Goal: Information Seeking & Learning: Learn about a topic

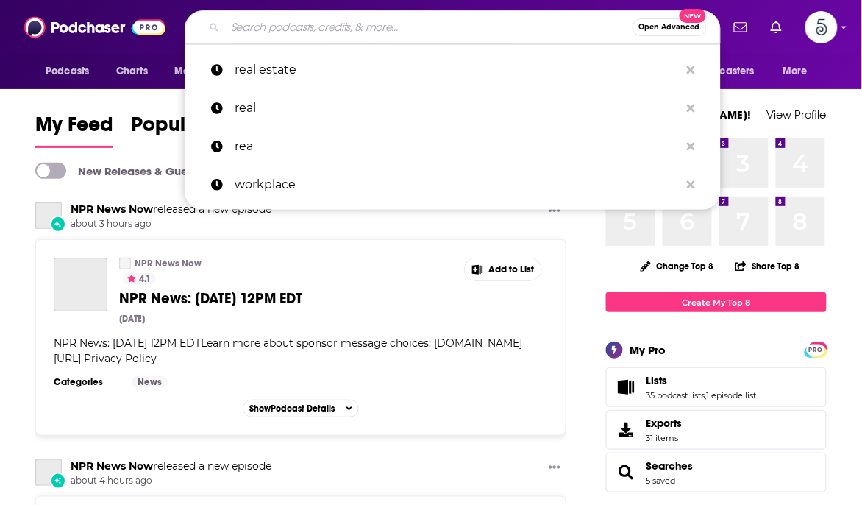
click at [317, 30] on input "Search podcasts, credits, & more..." at bounding box center [429, 27] width 408 height 24
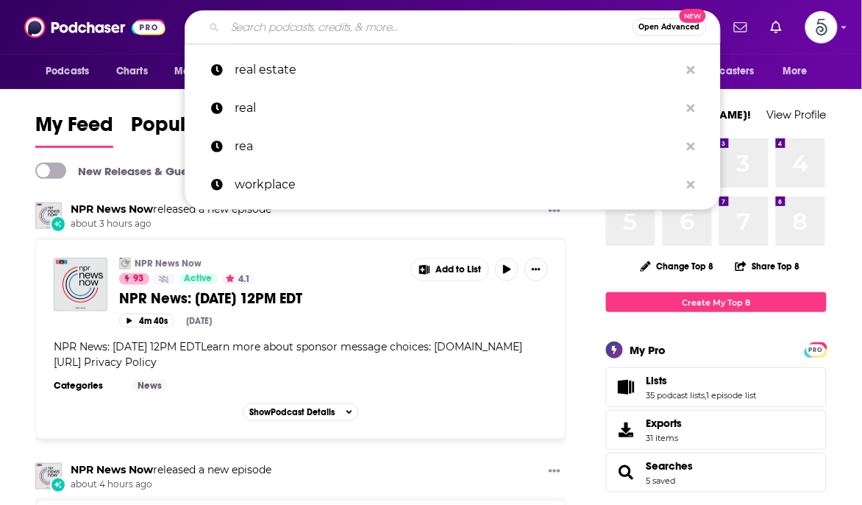
paste input "[PERSON_NAME]"
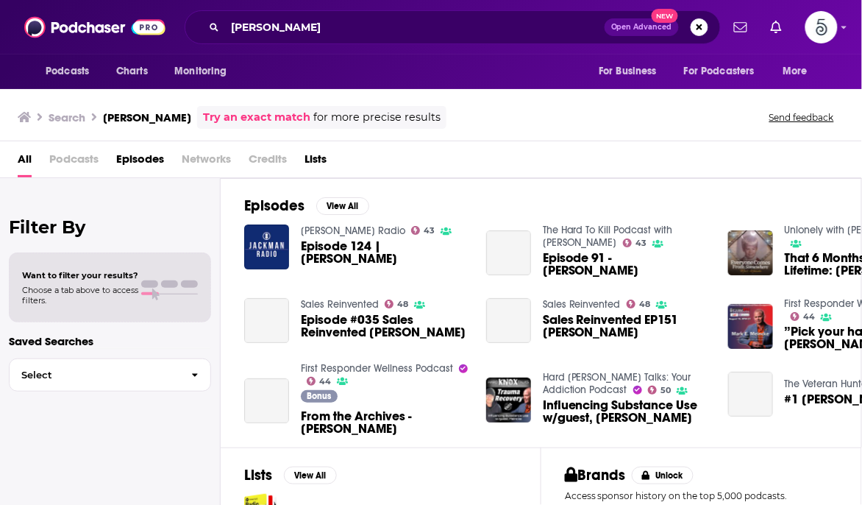
click at [84, 156] on span "Podcasts" at bounding box center [73, 162] width 49 height 30
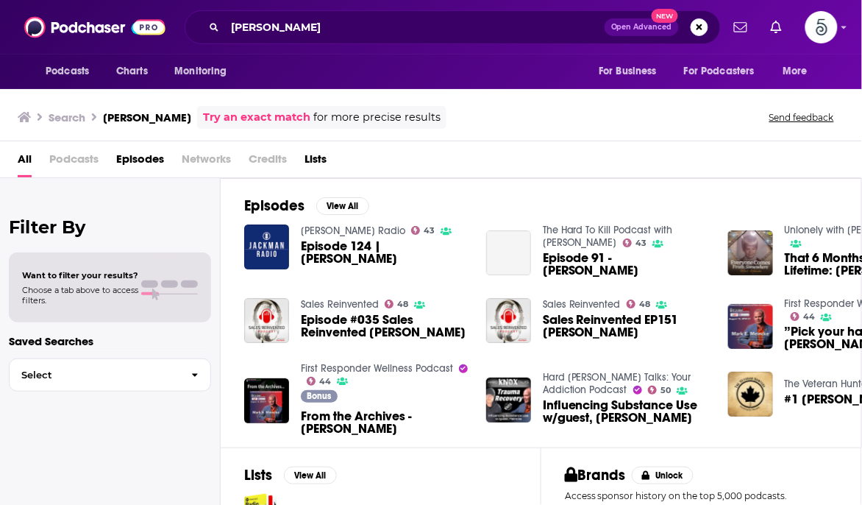
click at [83, 162] on span "Podcasts" at bounding box center [73, 162] width 49 height 30
click at [249, 24] on input "[PERSON_NAME]" at bounding box center [415, 27] width 380 height 24
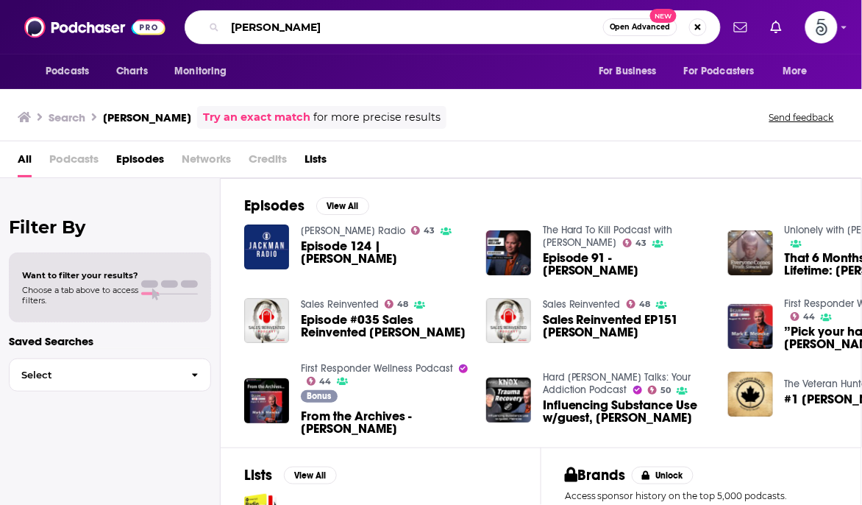
click at [321, 24] on input "[PERSON_NAME]" at bounding box center [414, 27] width 378 height 24
type input "[PERSON_NAME]"
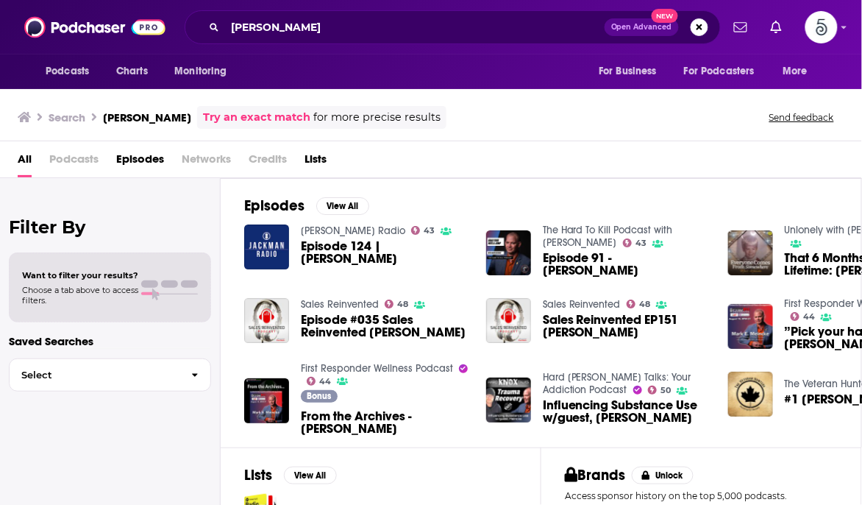
click at [80, 160] on span "Podcasts" at bounding box center [73, 162] width 49 height 30
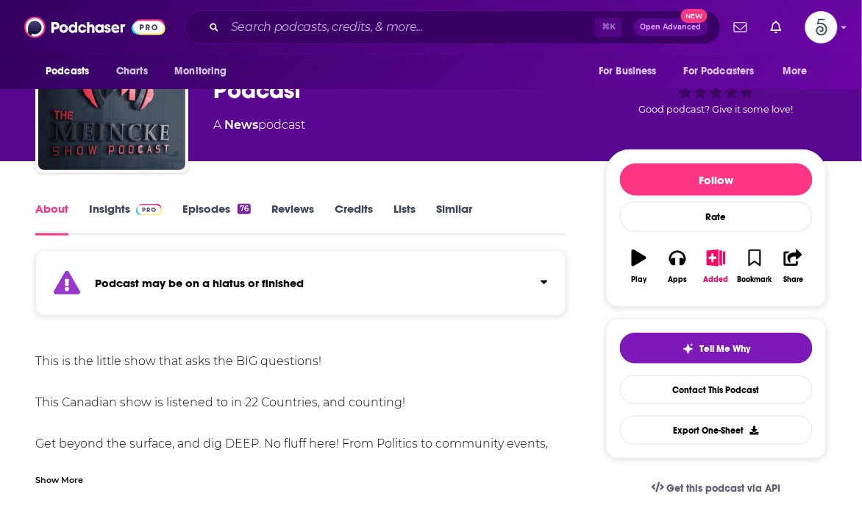
scroll to position [108, 0]
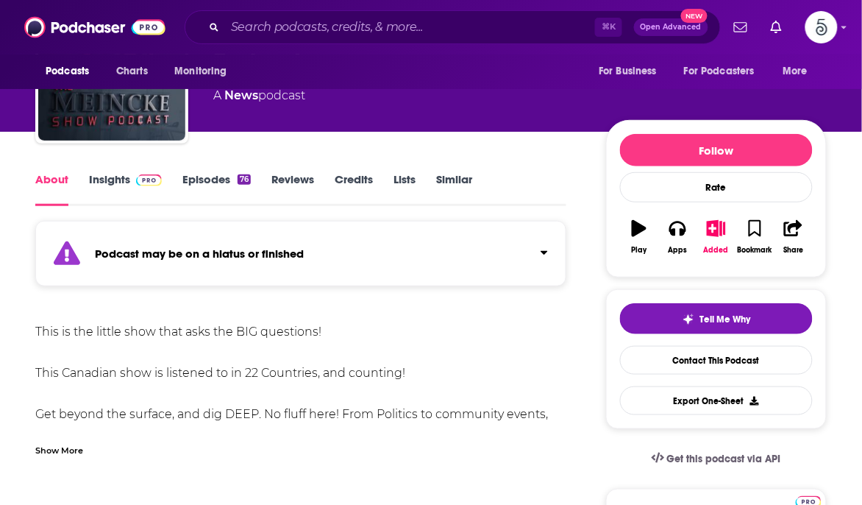
click at [155, 178] on img at bounding box center [149, 180] width 26 height 12
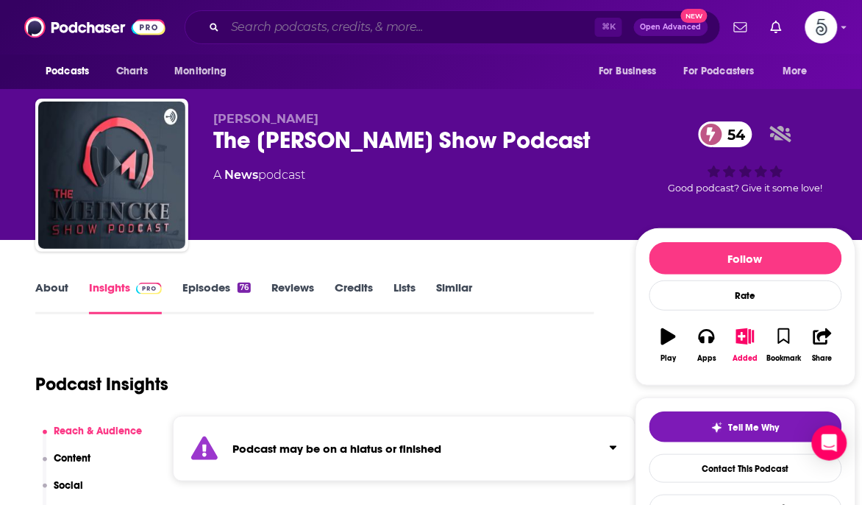
click at [390, 28] on input "Search podcasts, credits, & more..." at bounding box center [410, 27] width 370 height 24
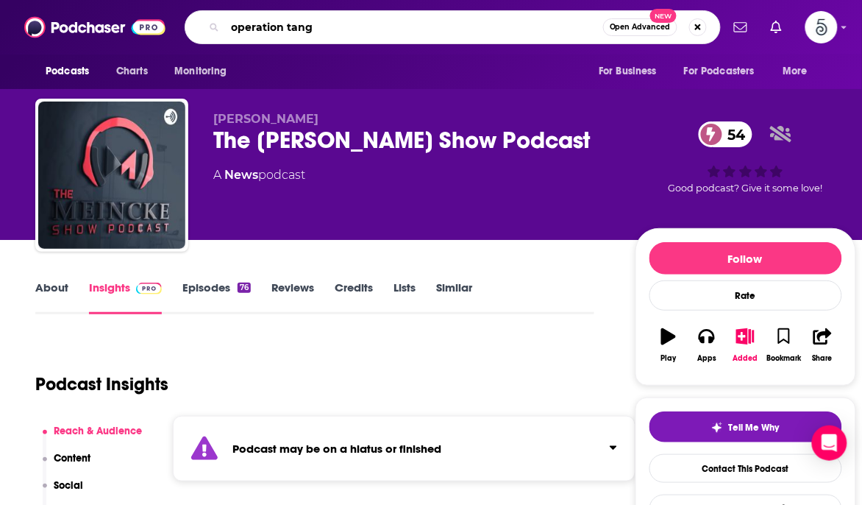
type input "operation tango"
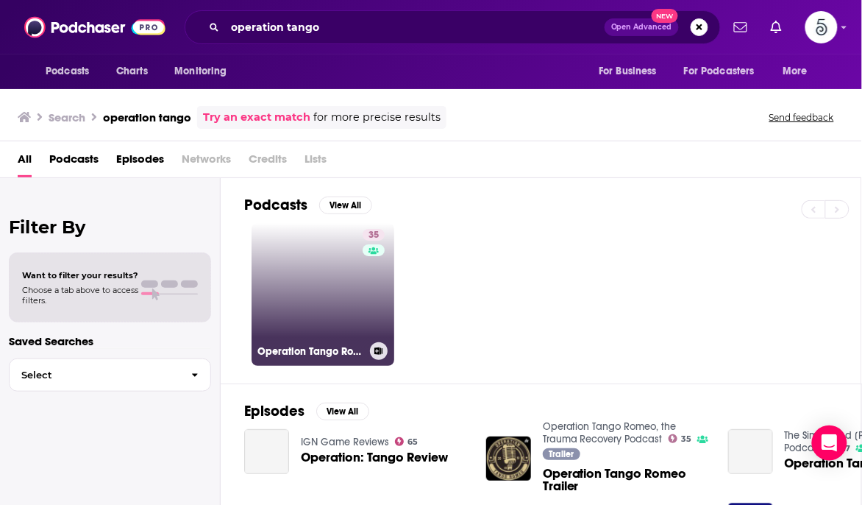
click at [323, 312] on link "35 Operation Tango Romeo, the Trauma Recovery Podcast" at bounding box center [323, 294] width 143 height 143
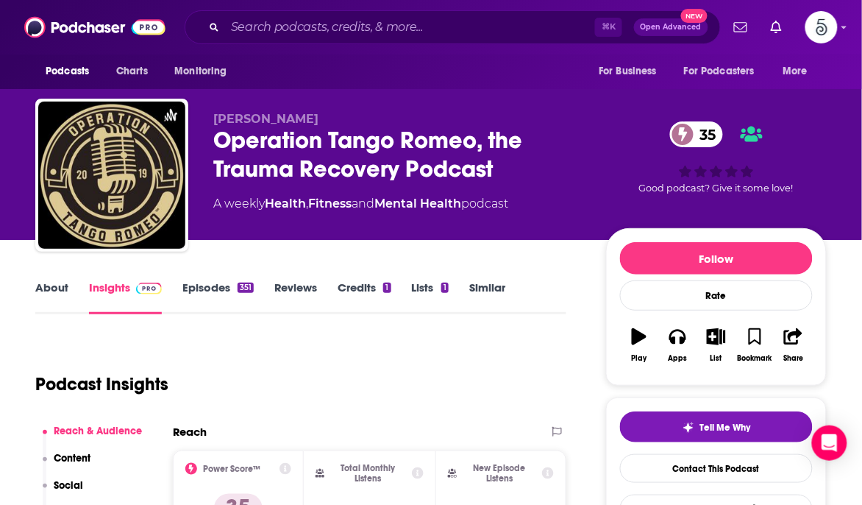
click at [189, 289] on link "Episodes 351" at bounding box center [217, 297] width 71 height 34
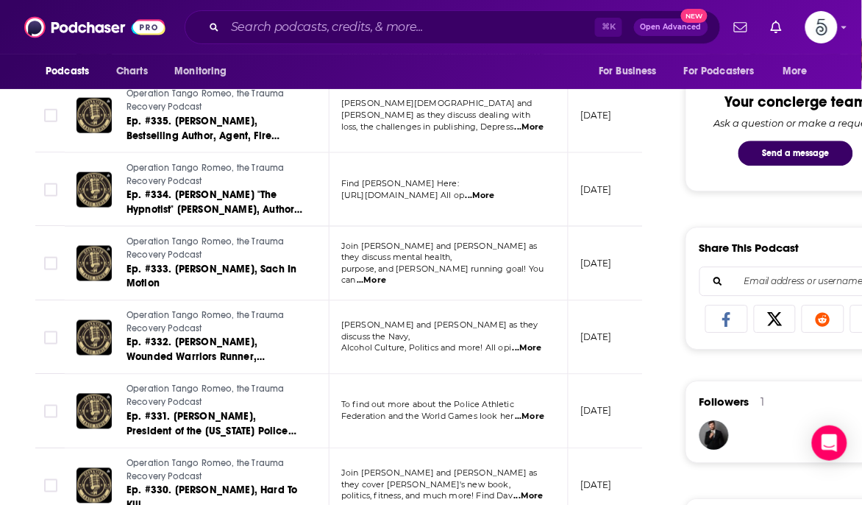
scroll to position [733, 0]
